Goal: Task Accomplishment & Management: Use online tool/utility

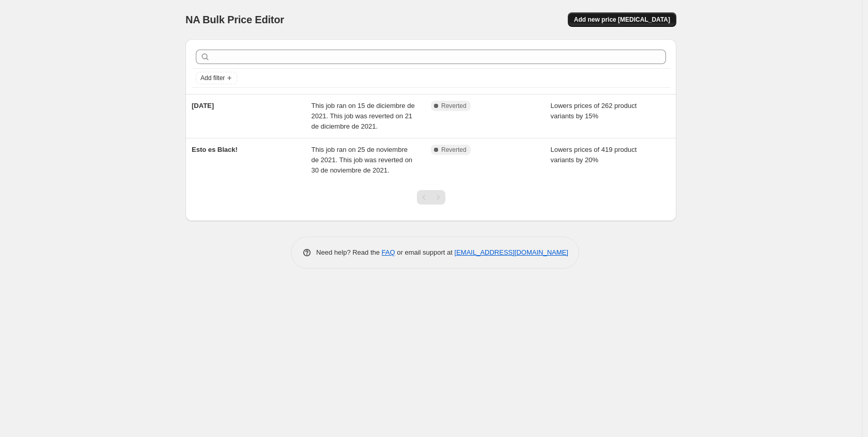
click at [625, 21] on span "Add new price [MEDICAL_DATA]" at bounding box center [622, 19] width 96 height 8
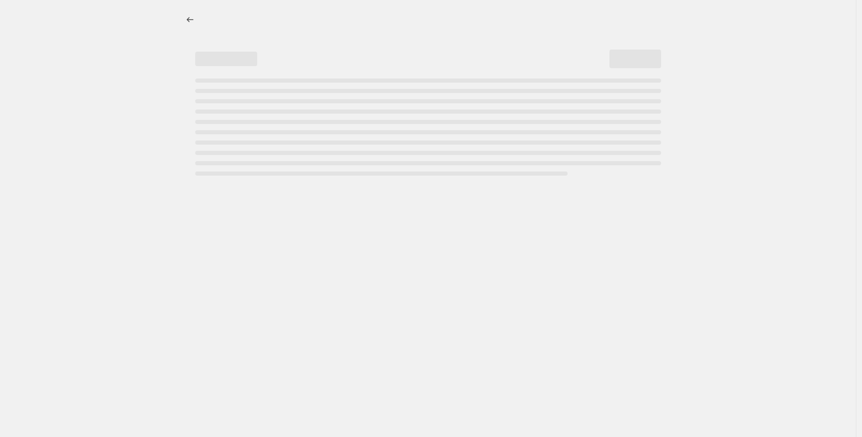
select select "percentage"
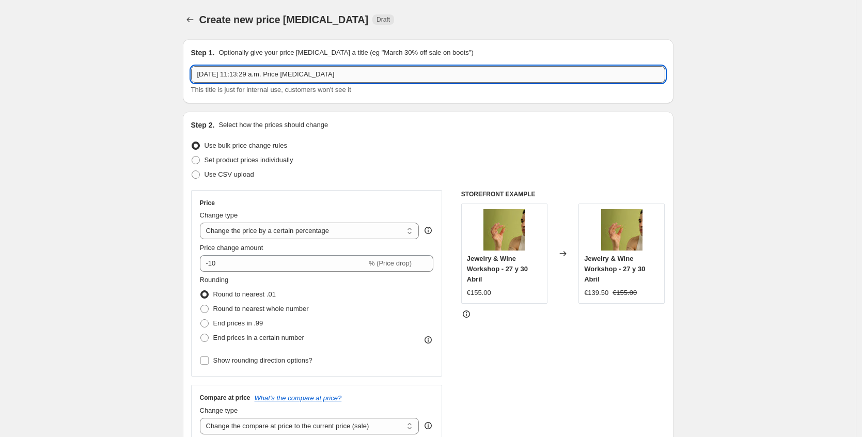
click at [347, 75] on input "3 sep 2025, 11:13:29 a.m. Price change job" at bounding box center [428, 74] width 474 height 17
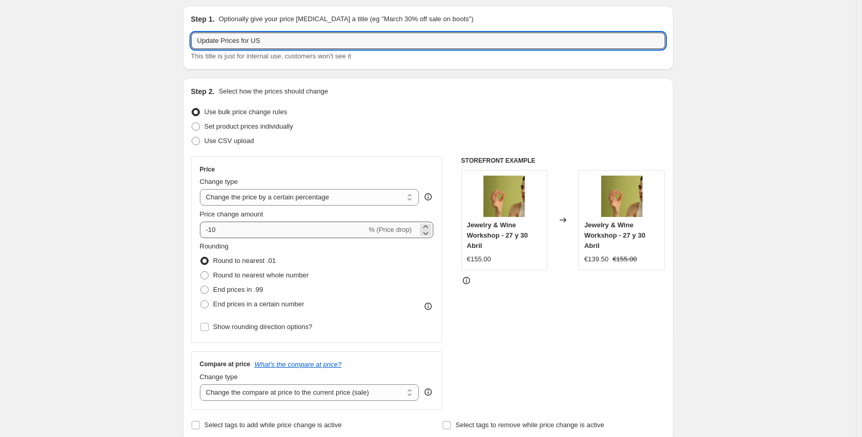
type input "Update Prices for US"
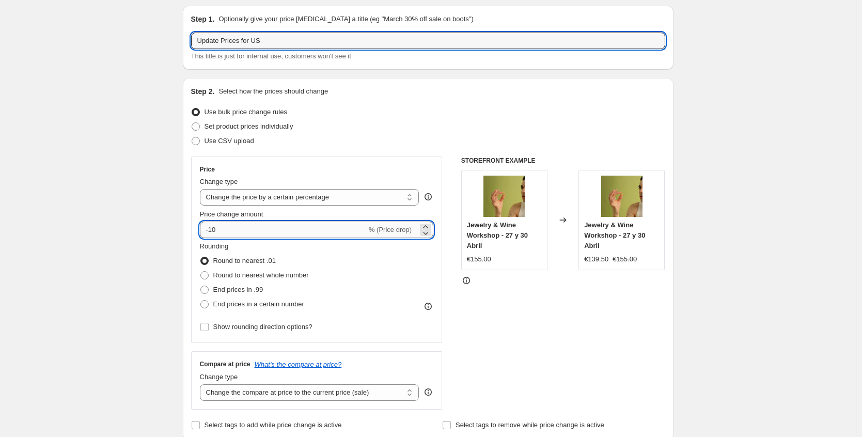
click at [267, 227] on input "-10" at bounding box center [283, 230] width 167 height 17
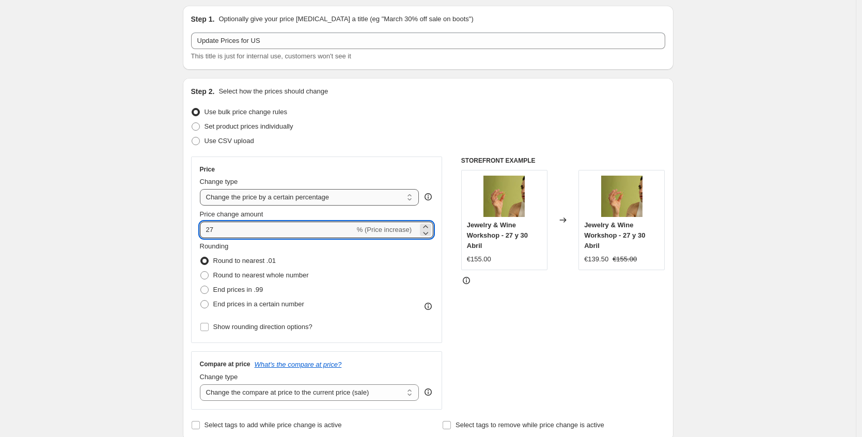
type input "27"
click at [369, 201] on select "Change the price to a certain amount Change the price by a certain amount Chang…" at bounding box center [310, 197] width 220 height 17
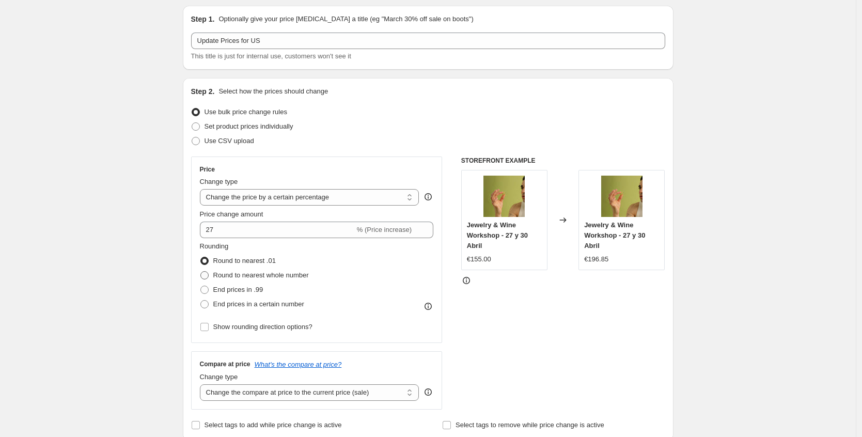
click at [247, 276] on span "Round to nearest whole number" at bounding box center [261, 275] width 96 height 8
click at [201, 272] on input "Round to nearest whole number" at bounding box center [200, 271] width 1 height 1
radio input "true"
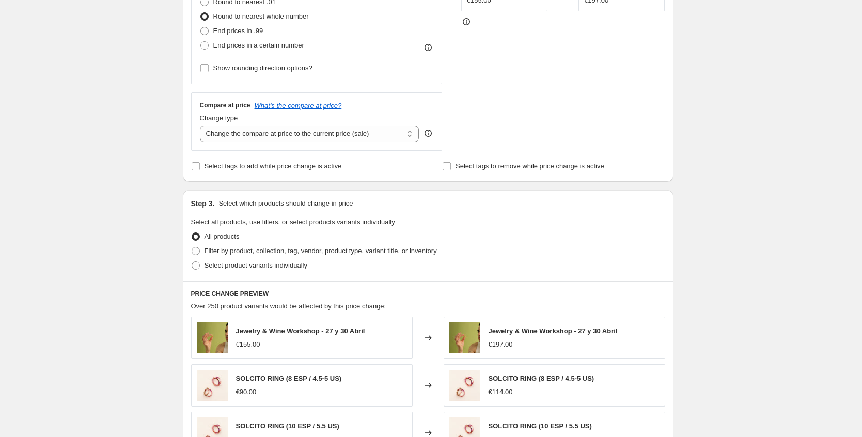
scroll to position [297, 0]
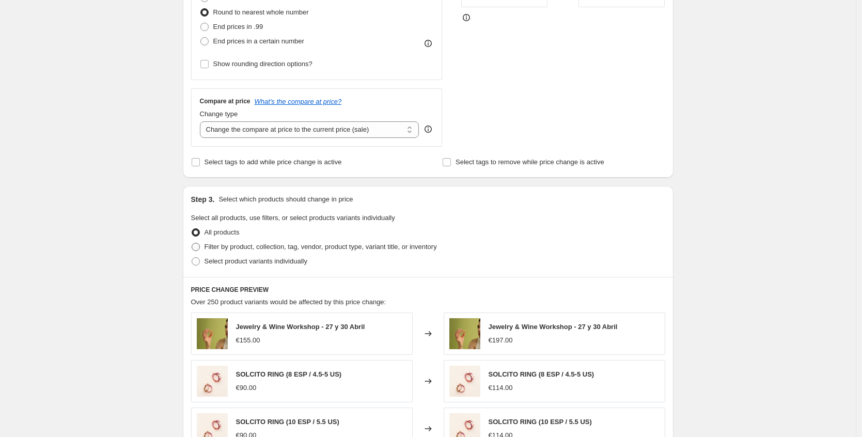
click at [354, 249] on span "Filter by product, collection, tag, vendor, product type, variant title, or inv…" at bounding box center [321, 247] width 232 height 8
click at [192, 243] on input "Filter by product, collection, tag, vendor, product type, variant title, or inv…" at bounding box center [192, 243] width 1 height 1
radio input "true"
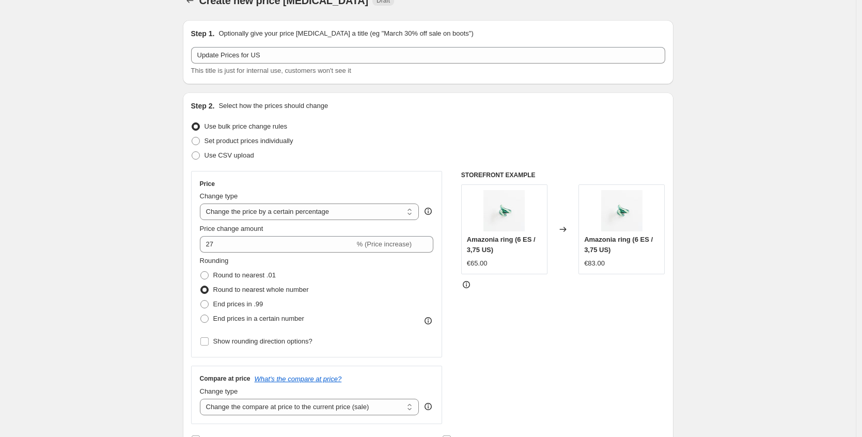
scroll to position [115, 0]
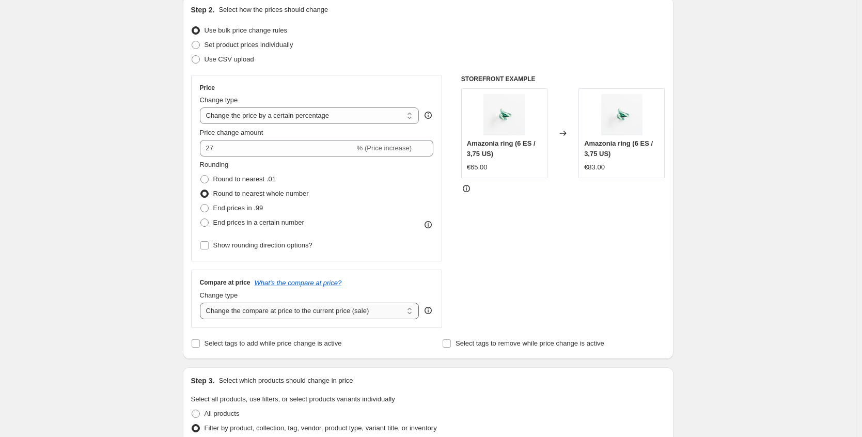
click at [307, 314] on select "Change the compare at price to the current price (sale) Change the compare at p…" at bounding box center [310, 311] width 220 height 17
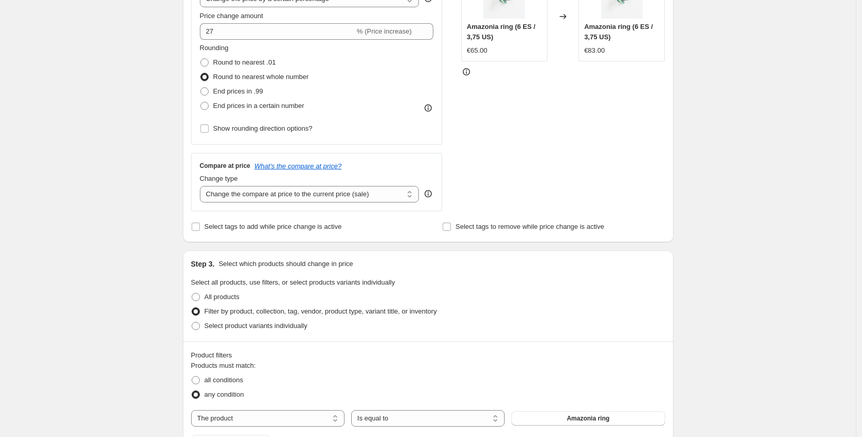
scroll to position [234, 0]
click at [222, 294] on span "All products" at bounding box center [222, 295] width 35 height 8
click at [192, 292] on input "All products" at bounding box center [192, 291] width 1 height 1
radio input "true"
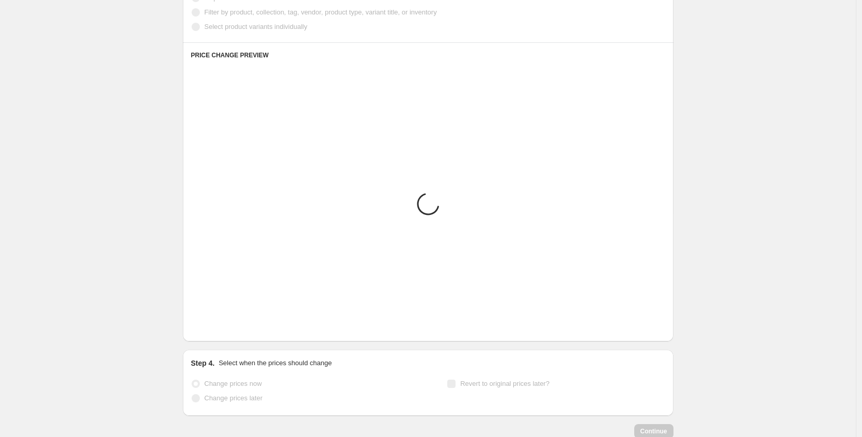
scroll to position [596, 0]
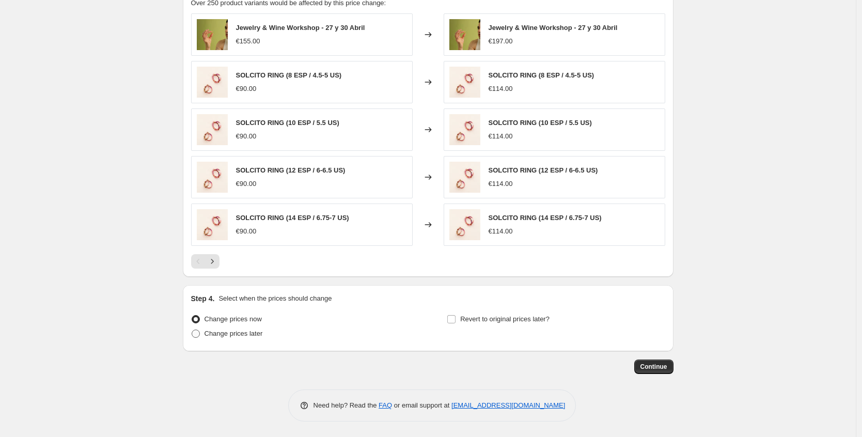
click at [253, 336] on span "Change prices later" at bounding box center [234, 334] width 58 height 8
click at [192, 330] on input "Change prices later" at bounding box center [192, 330] width 1 height 1
radio input "true"
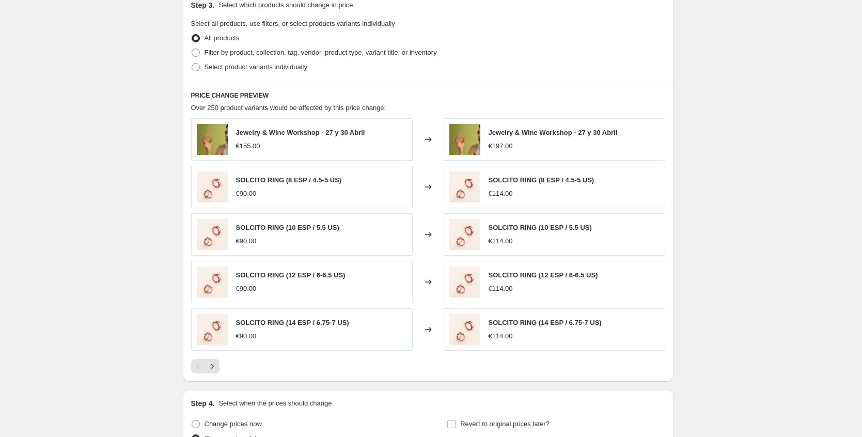
scroll to position [450, 0]
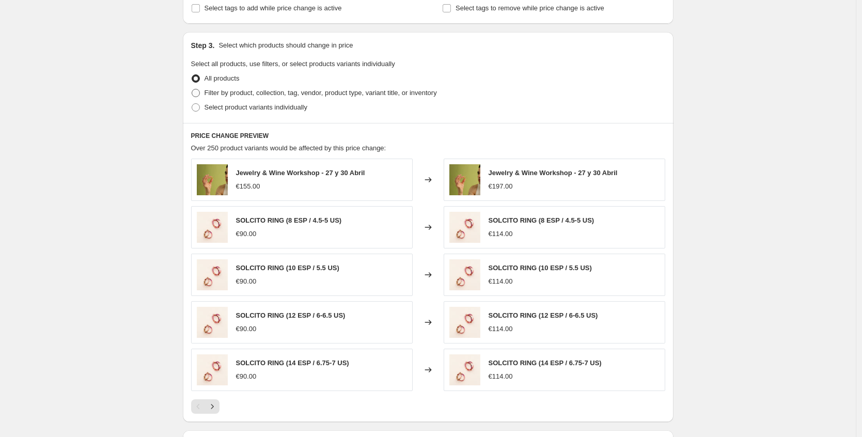
click at [265, 94] on span "Filter by product, collection, tag, vendor, product type, variant title, or inv…" at bounding box center [321, 93] width 232 height 8
click at [192, 89] on input "Filter by product, collection, tag, vendor, product type, variant title, or inv…" at bounding box center [192, 89] width 1 height 1
radio input "true"
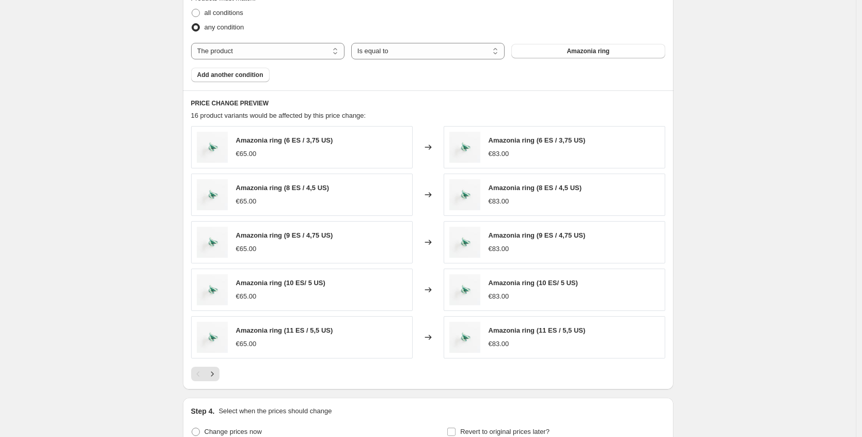
scroll to position [601, 0]
click at [299, 190] on span "Amazonia ring (8 ES / 4,5 US)" at bounding box center [283, 186] width 94 height 8
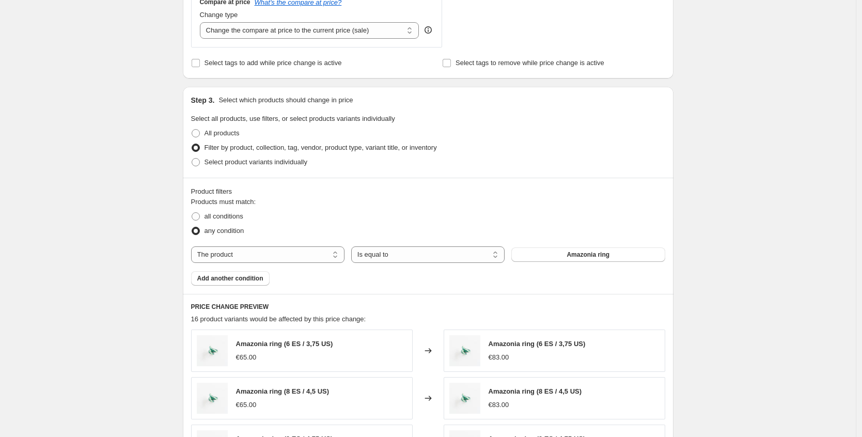
scroll to position [267, 0]
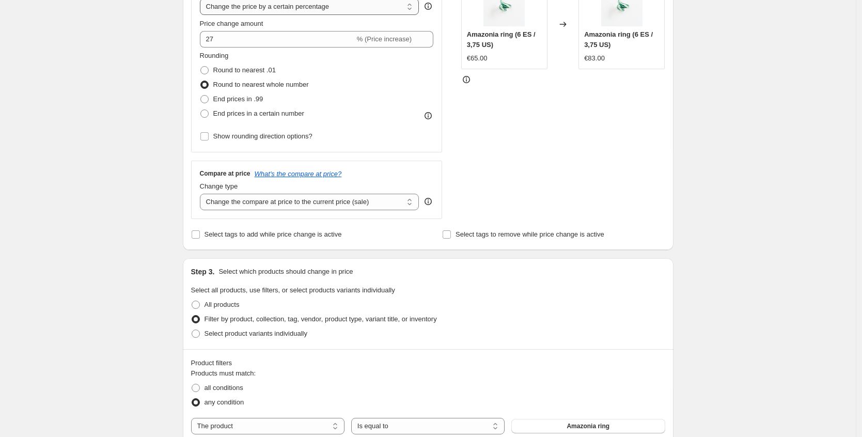
click at [266, 10] on select "Change the price to a certain amount Change the price by a certain amount Chang…" at bounding box center [310, 6] width 220 height 17
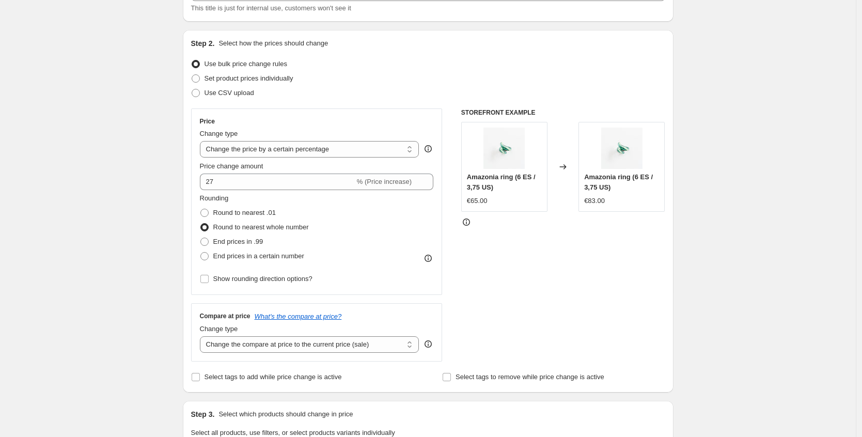
scroll to position [80, 0]
click at [231, 81] on span "Set product prices individually" at bounding box center [249, 80] width 89 height 8
click at [192, 76] on input "Set product prices individually" at bounding box center [192, 76] width 1 height 1
radio input "true"
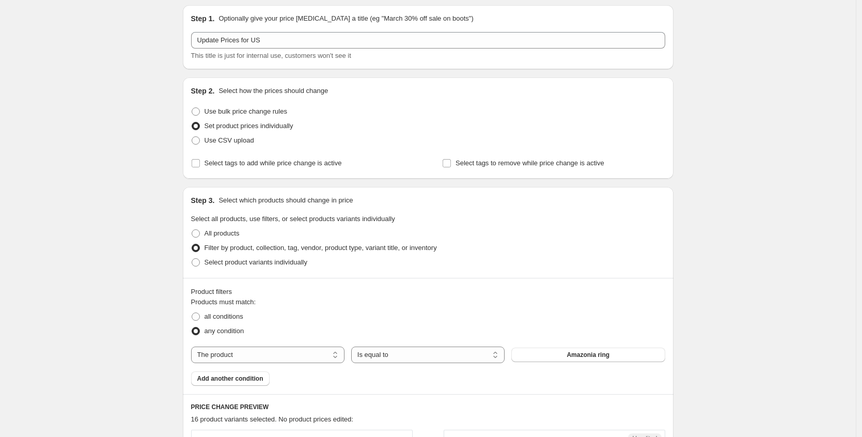
scroll to position [0, 0]
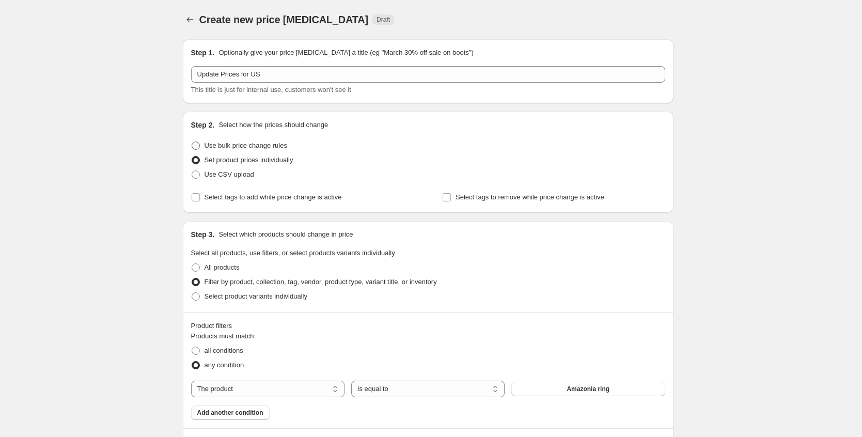
click at [244, 145] on span "Use bulk price change rules" at bounding box center [246, 146] width 83 height 8
click at [192, 142] on input "Use bulk price change rules" at bounding box center [192, 142] width 1 height 1
radio input "true"
select select "percentage"
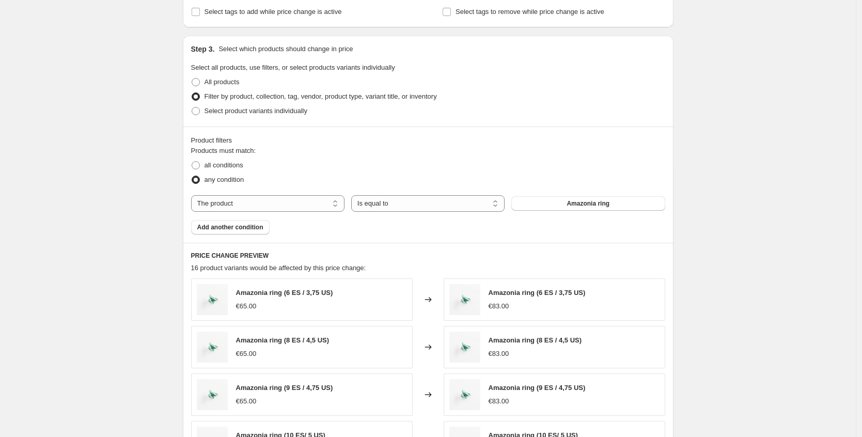
scroll to position [448, 0]
click at [227, 83] on span "All products" at bounding box center [222, 81] width 35 height 8
click at [192, 77] on input "All products" at bounding box center [192, 77] width 1 height 1
radio input "true"
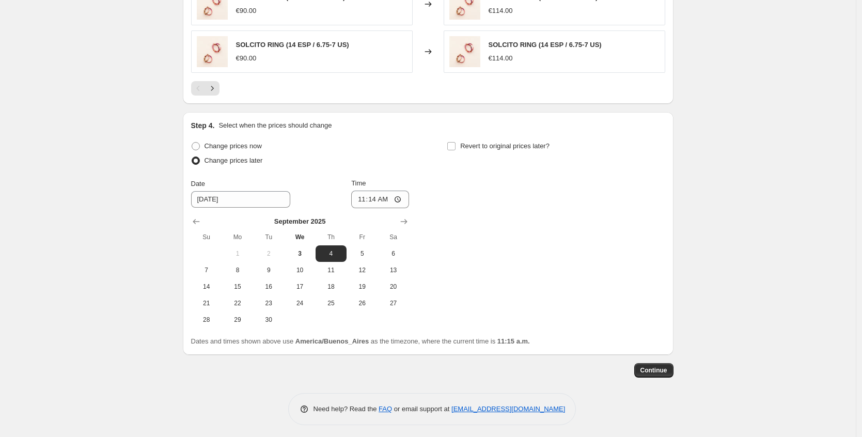
scroll to position [772, 0]
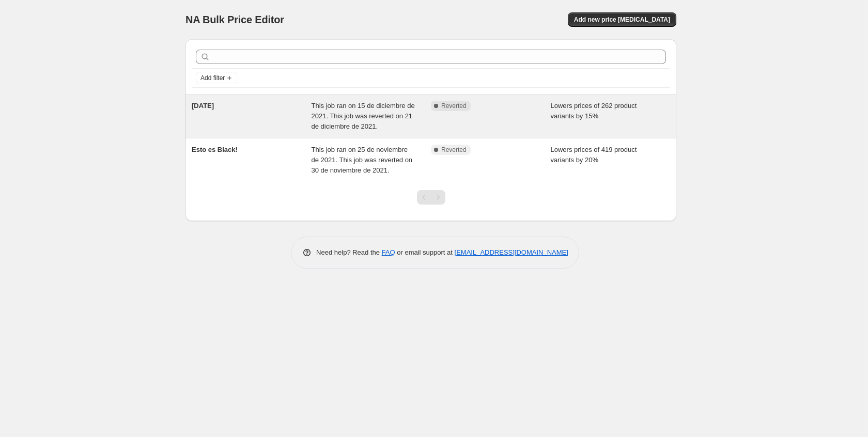
click at [497, 127] on div "Complete Reverted" at bounding box center [491, 116] width 120 height 31
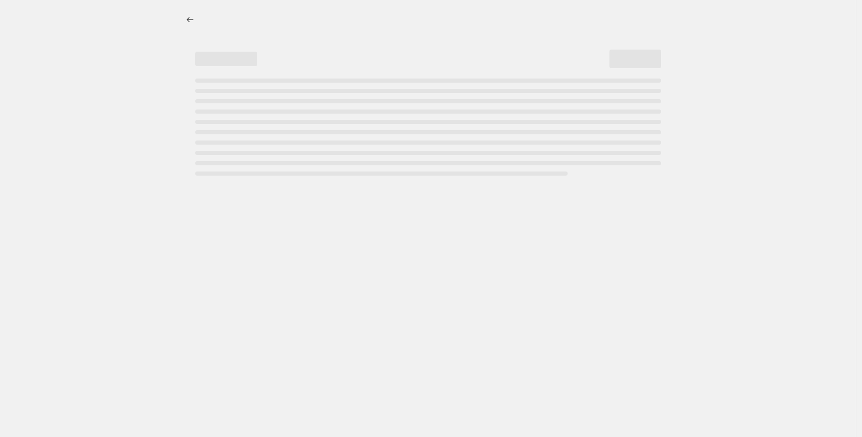
select select "percentage"
select select "tag"
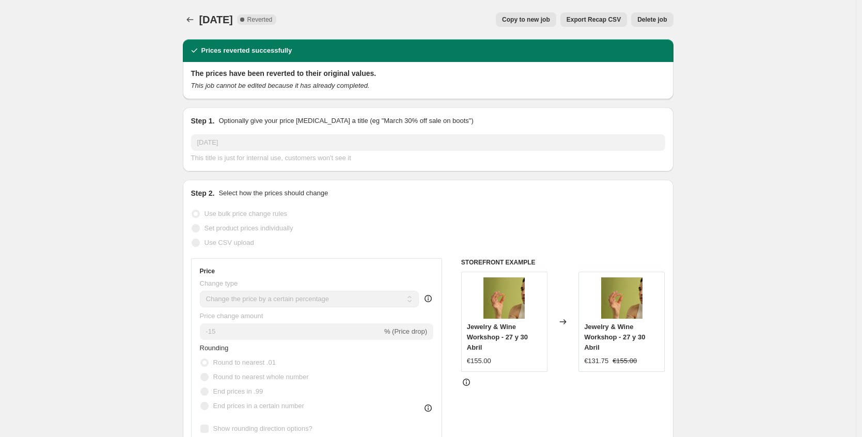
click at [186, 11] on div "Navidad 2021. This page is ready Navidad 2021 Complete Reverted Copy to new job…" at bounding box center [428, 19] width 491 height 39
click at [191, 15] on icon "Price change jobs" at bounding box center [190, 19] width 10 height 10
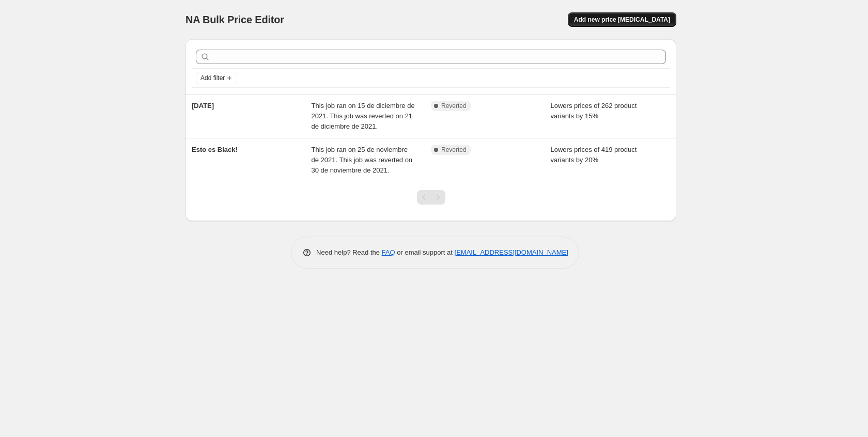
click at [631, 18] on span "Add new price change job" at bounding box center [622, 19] width 96 height 8
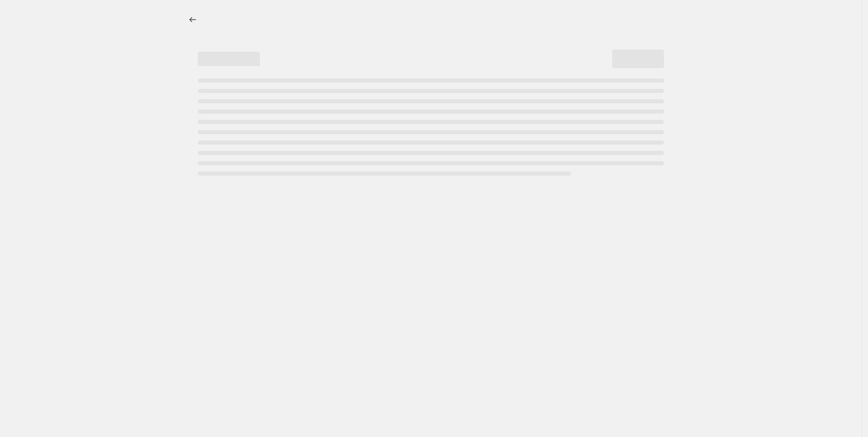
select select "percentage"
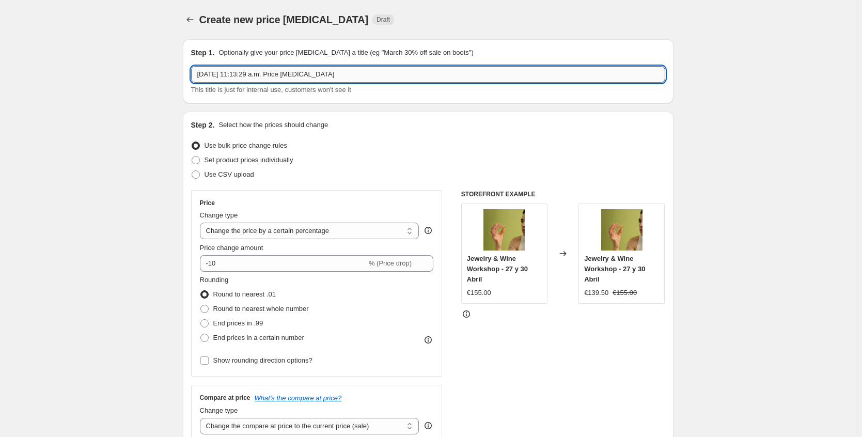
click at [294, 79] on input "3 sep 2025, 11:13:29 a.m. Price change job" at bounding box center [428, 74] width 474 height 17
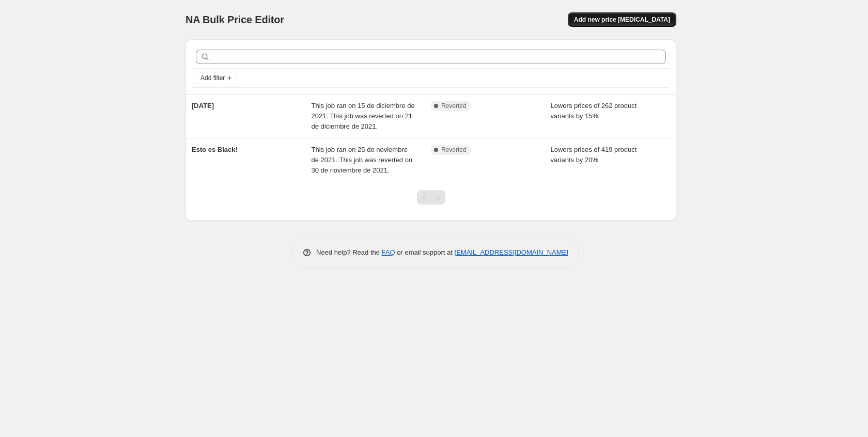
click at [632, 14] on button "Add new price [MEDICAL_DATA]" at bounding box center [622, 19] width 108 height 14
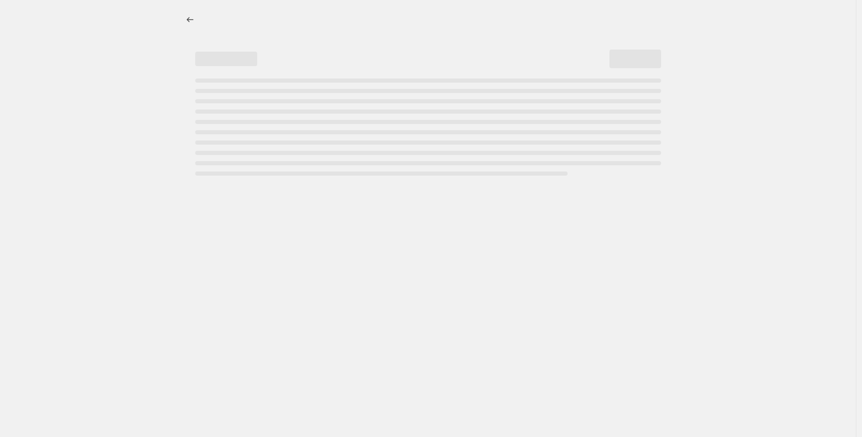
select select "percentage"
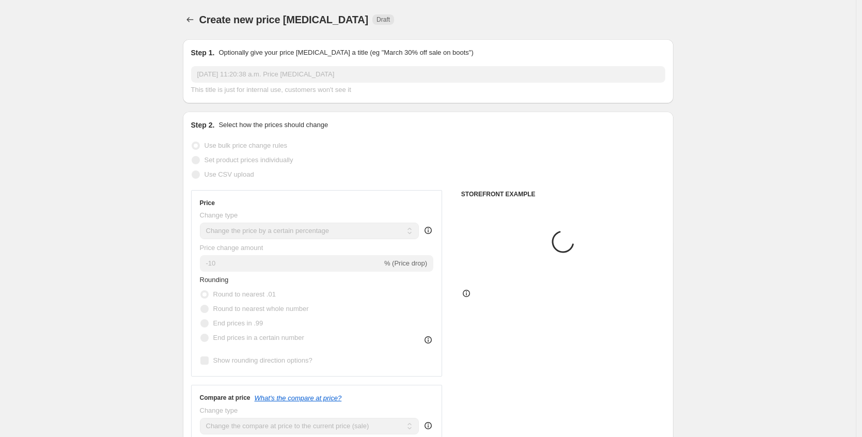
click at [274, 63] on div "Step 1. Optionally give your price [MEDICAL_DATA] a title (eg "March 30% off sa…" at bounding box center [428, 72] width 474 height 48
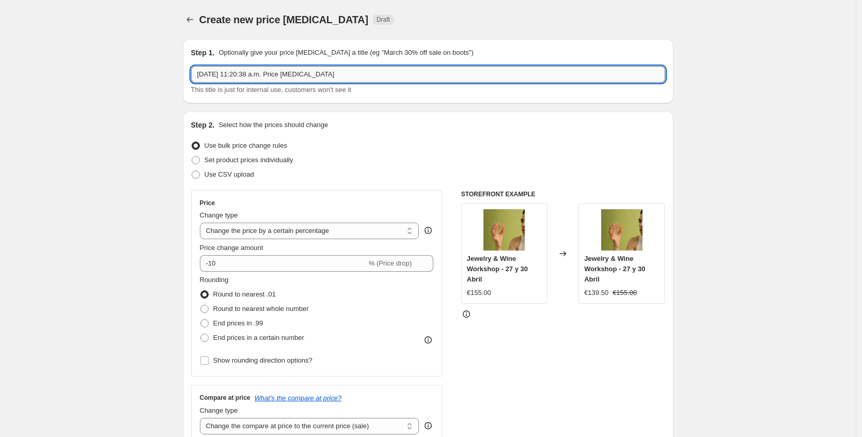
click at [263, 71] on input "[DATE] 11:20:38 a.m. Price [MEDICAL_DATA]" at bounding box center [428, 74] width 474 height 17
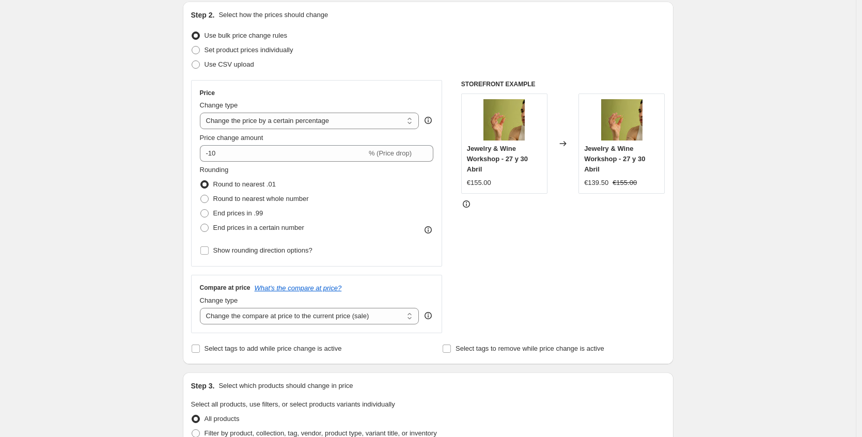
scroll to position [111, 0]
type input "Update prices [GEOGRAPHIC_DATA]"
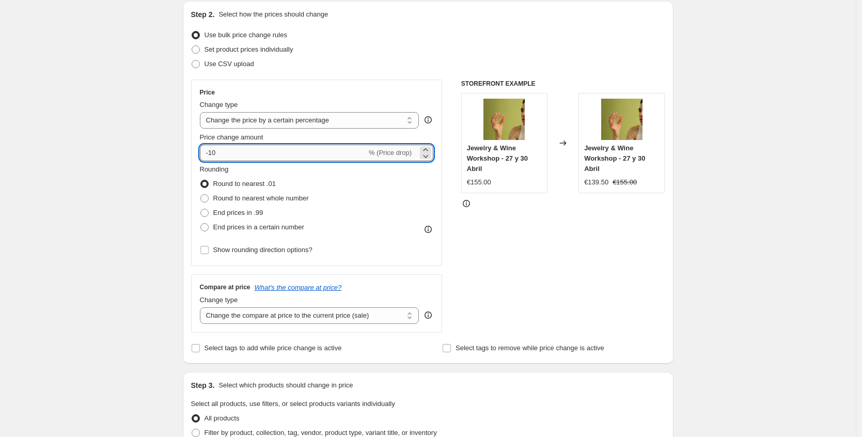
click at [253, 155] on input "-10" at bounding box center [283, 153] width 167 height 17
type input "-1"
type input "27"
click at [227, 196] on span "Round to nearest whole number" at bounding box center [261, 198] width 96 height 8
click at [201, 195] on input "Round to nearest whole number" at bounding box center [200, 194] width 1 height 1
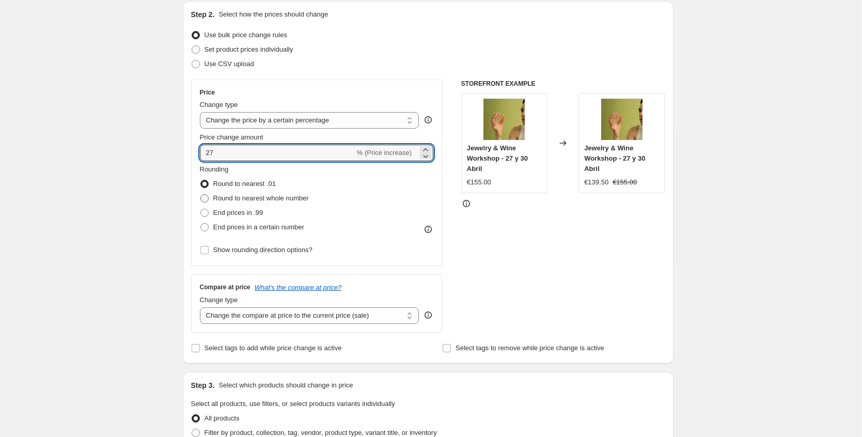
radio input "true"
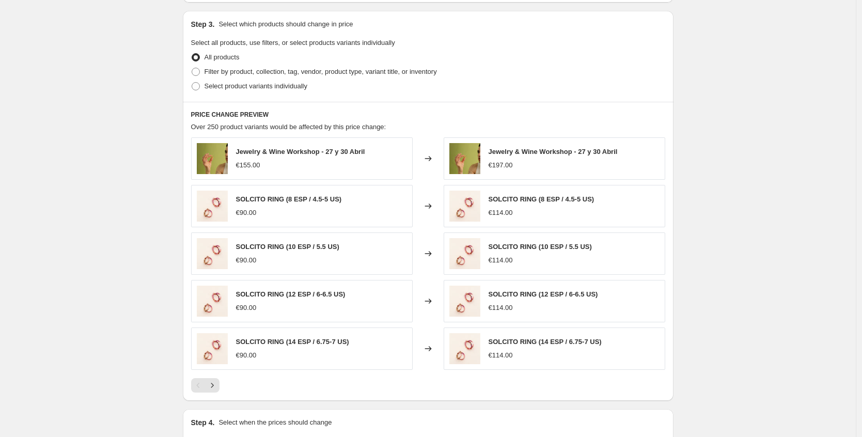
scroll to position [596, 0]
